Goal: Transaction & Acquisition: Purchase product/service

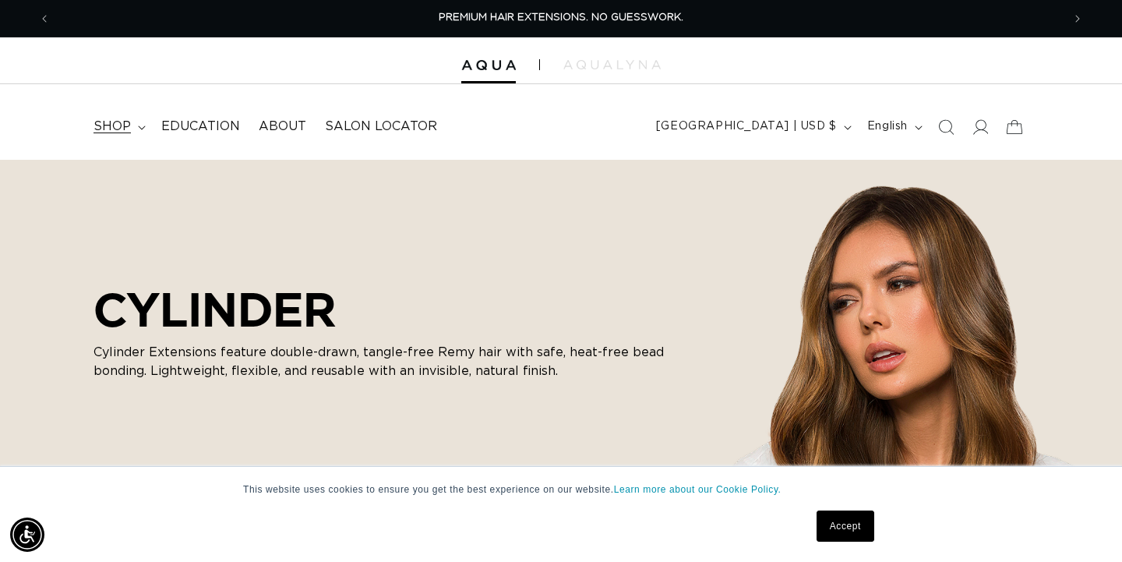
click at [121, 122] on span "shop" at bounding box center [112, 126] width 37 height 16
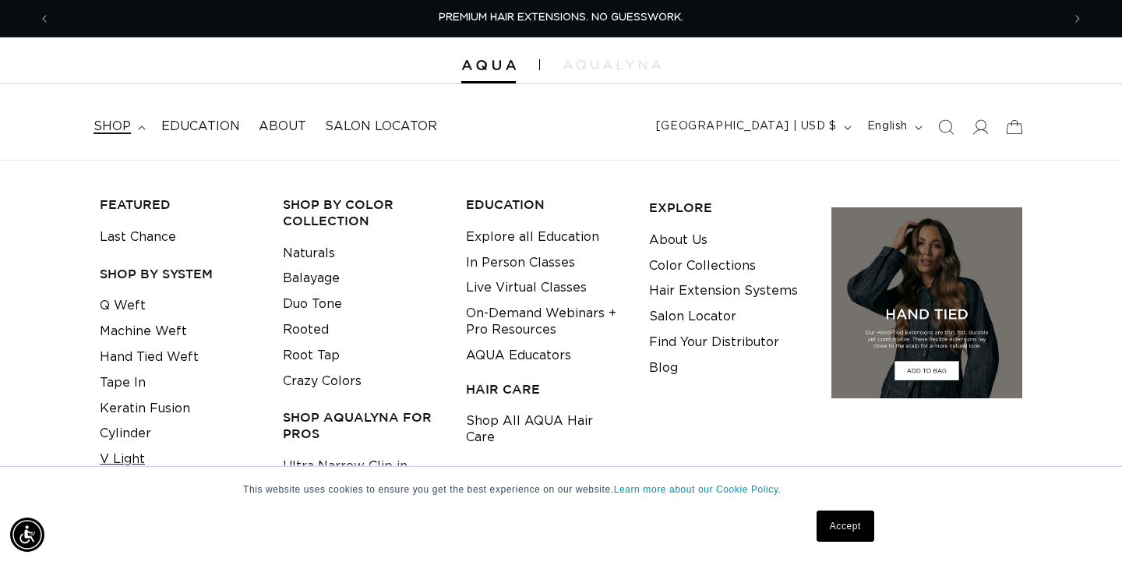
click at [130, 460] on link "V Light" at bounding box center [122, 460] width 45 height 26
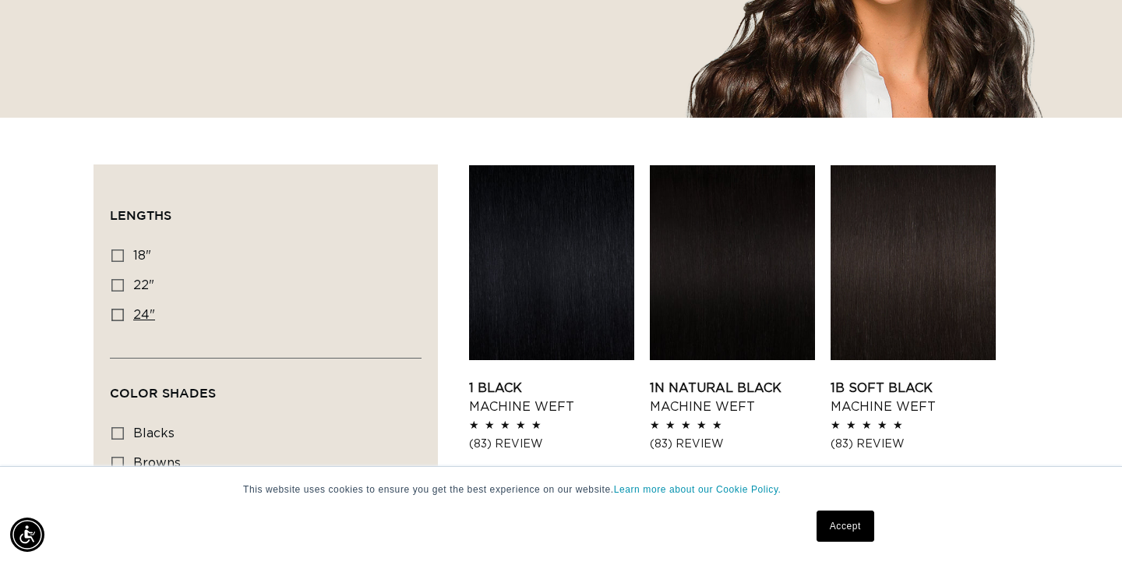
scroll to position [0, 2024]
click at [113, 284] on icon at bounding box center [117, 285] width 12 height 12
click at [113, 284] on input "22" 22" (33 products)" at bounding box center [117, 285] width 12 height 12
checkbox input "true"
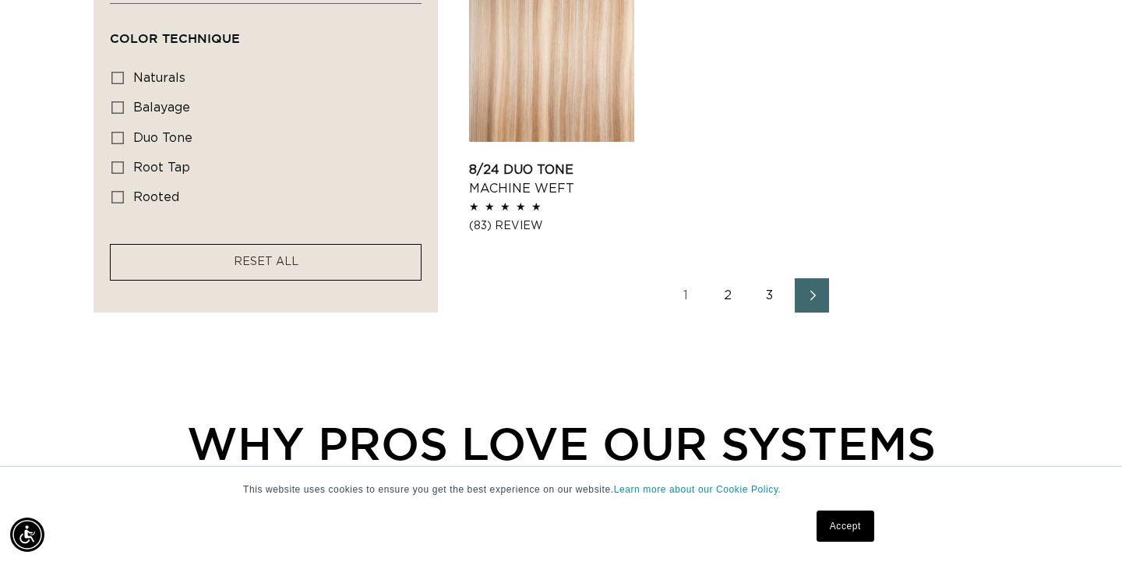
scroll to position [0, 1012]
click at [800, 296] on link "Next page" at bounding box center [812, 295] width 34 height 34
